Goal: Task Accomplishment & Management: Complete application form

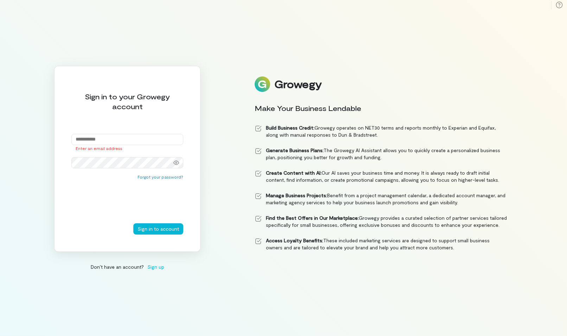
click at [119, 141] on input "email" at bounding box center [127, 139] width 112 height 11
click at [99, 137] on input "email" at bounding box center [127, 139] width 112 height 11
type input "*"
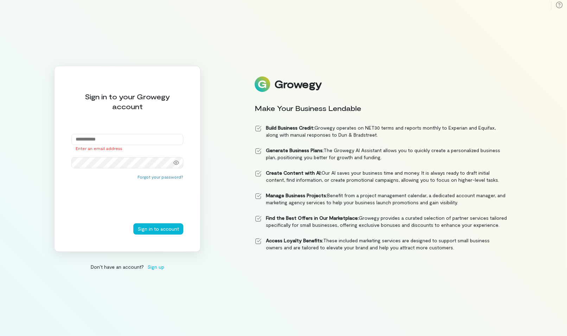
click at [97, 137] on input "email" at bounding box center [127, 139] width 112 height 11
click at [100, 140] on input "email" at bounding box center [127, 139] width 112 height 11
